Goal: Check status

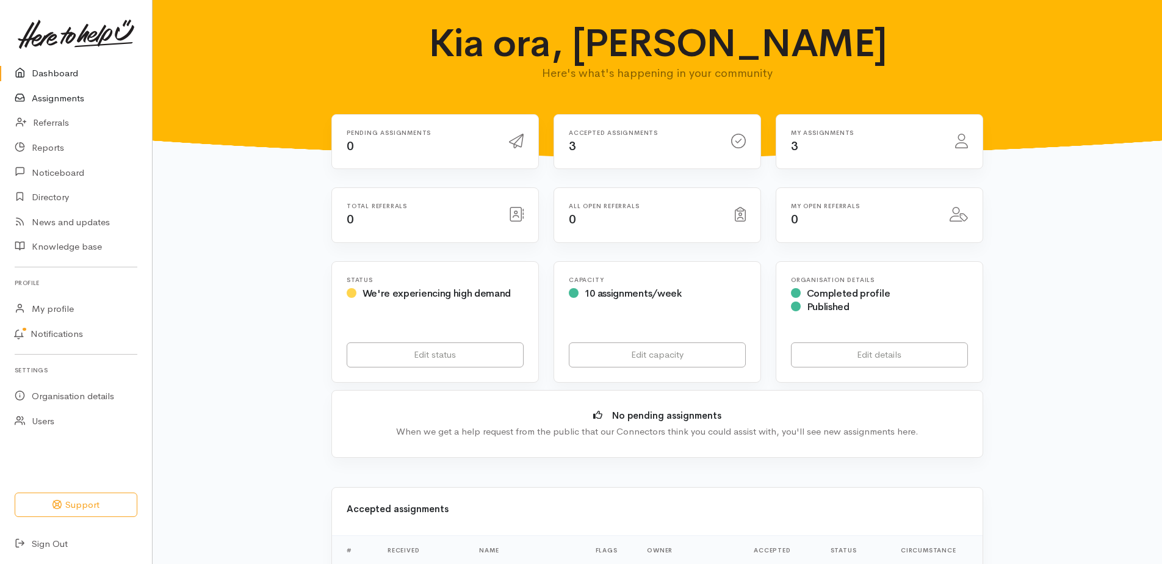
drag, startPoint x: 63, startPoint y: 100, endPoint x: 71, endPoint y: 105, distance: 9.3
click at [65, 100] on link "Assignments" at bounding box center [76, 98] width 152 height 25
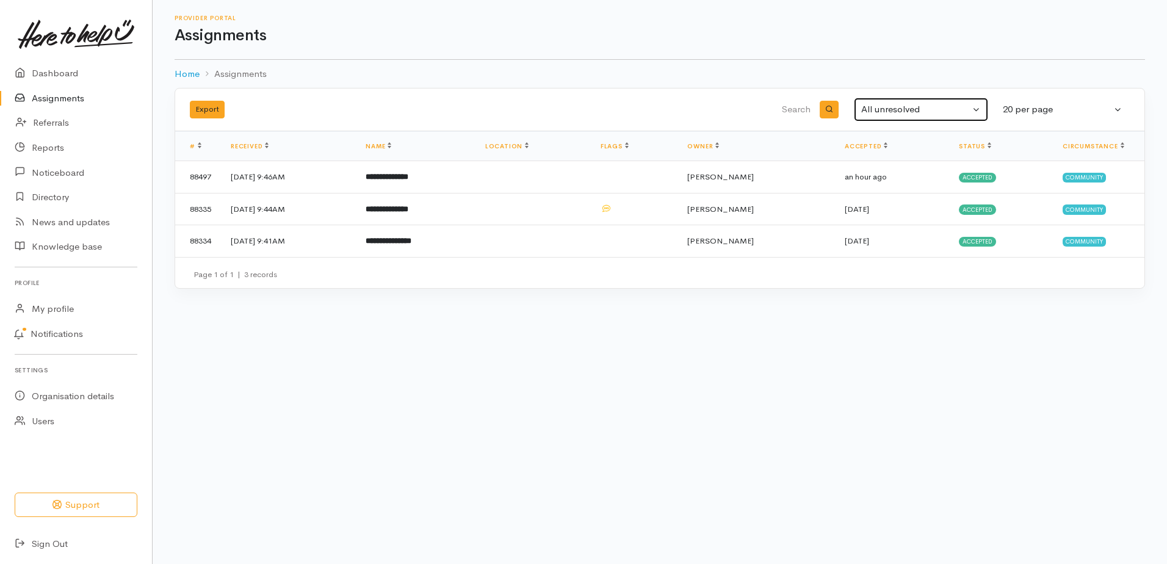
click at [889, 117] on div "All unresolved" at bounding box center [915, 110] width 109 height 14
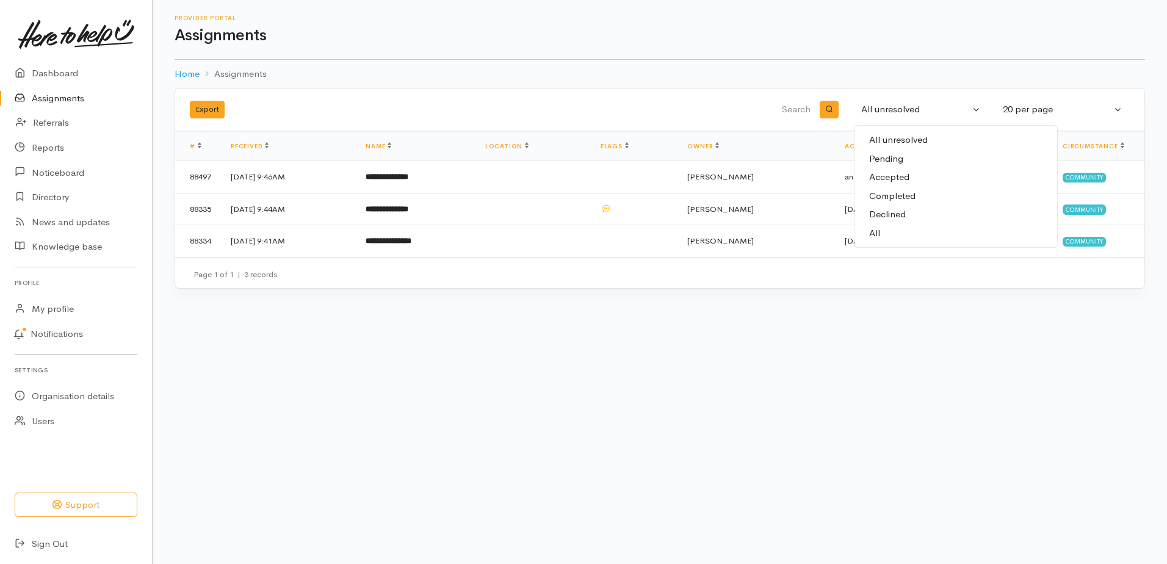
click at [900, 203] on span "Completed" at bounding box center [892, 196] width 46 height 14
select select "Completed"
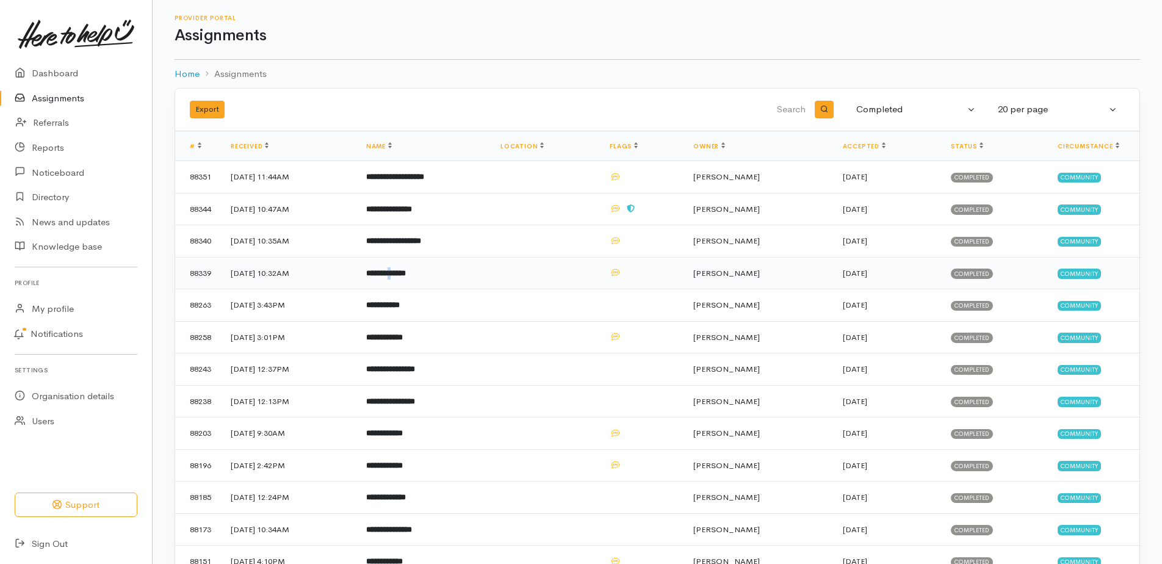
click at [406, 277] on b "**********" at bounding box center [386, 273] width 40 height 8
